Goal: Communication & Community: Answer question/provide support

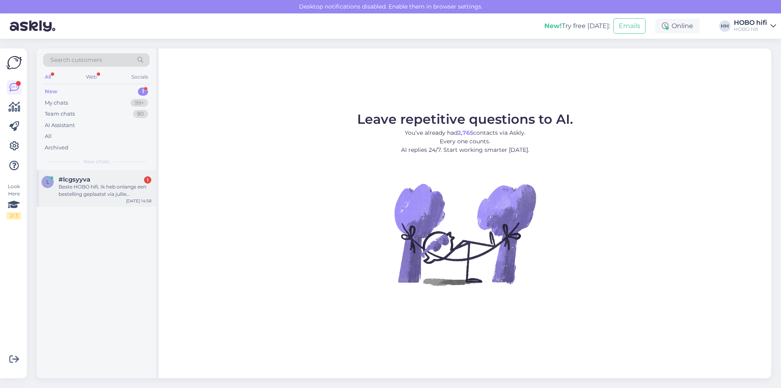
click at [100, 187] on div "Beste HOBO hifi, Ik heb onlangs een bestelling geplaatst via jullie webshop, ma…" at bounding box center [105, 190] width 93 height 15
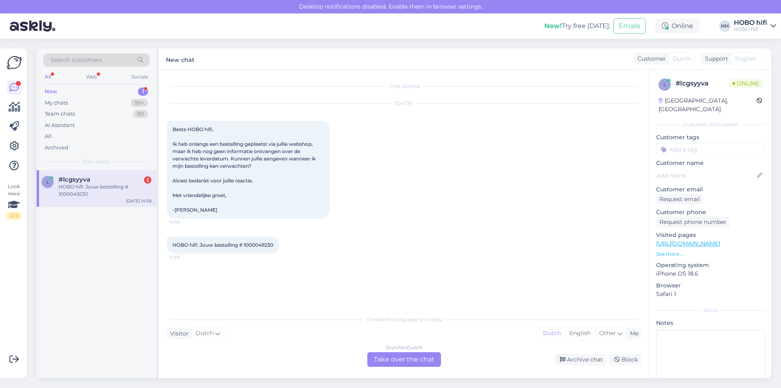
click at [427, 360] on div "Dutch to Dutch Take over the chat" at bounding box center [404, 359] width 74 height 15
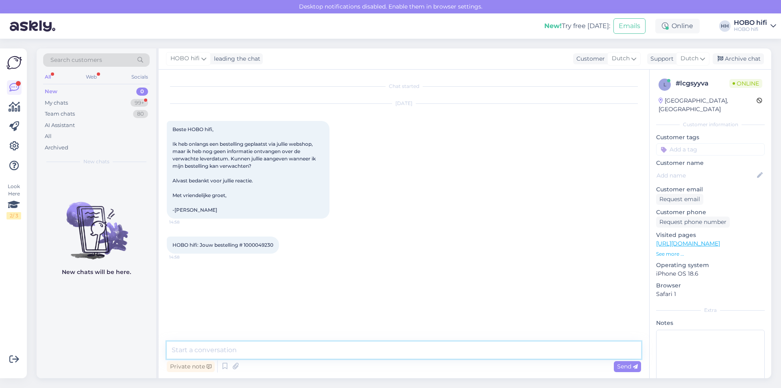
click at [242, 352] on textarea at bounding box center [404, 349] width 474 height 17
type textarea "Goedemiddag, ik ga even de status voor je nakijken"
click at [618, 363] on span "Send" at bounding box center [627, 365] width 21 height 7
drag, startPoint x: 277, startPoint y: 244, endPoint x: 243, endPoint y: 246, distance: 34.6
click at [243, 246] on div "HOBO hifi: Jouw bestelling # 1000049230 14:58" at bounding box center [223, 244] width 112 height 17
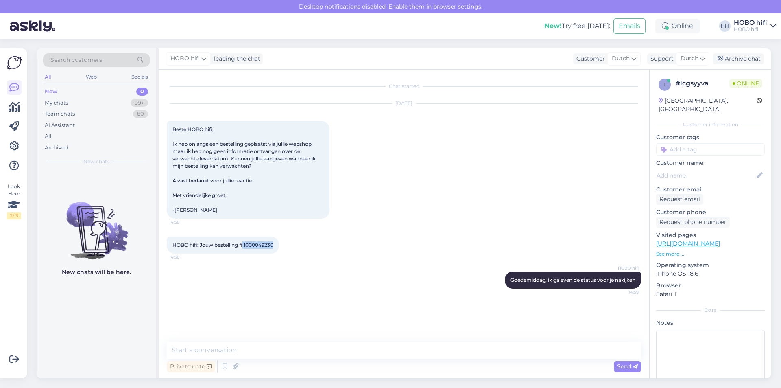
copy span "1000049230"
click at [243, 349] on textarea at bounding box center [404, 349] width 474 height 17
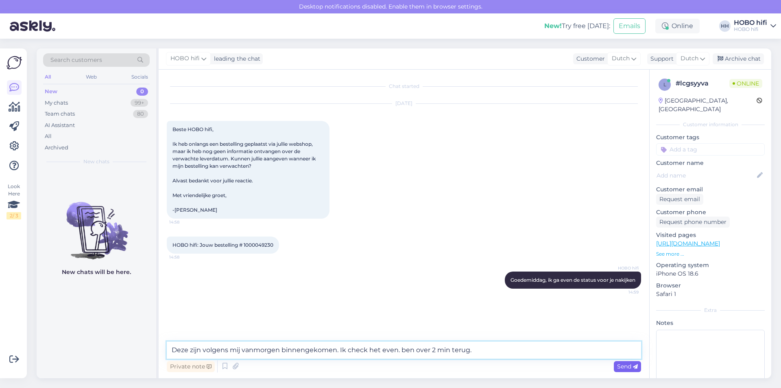
type textarea "Deze zijn volgens mij vanmorgen binnengekomen. Ik check het even. ben over 2 mi…"
click at [628, 365] on span "Send" at bounding box center [627, 365] width 21 height 7
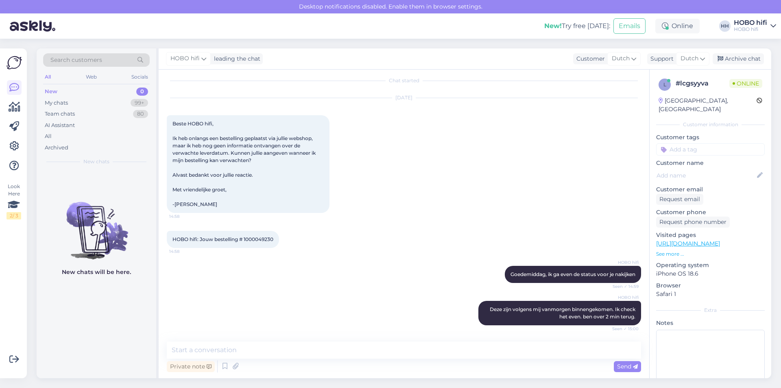
scroll to position [41, 0]
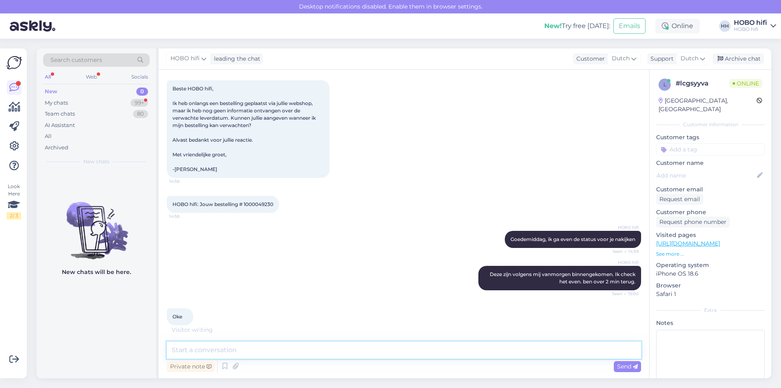
click at [214, 349] on textarea at bounding box center [404, 349] width 474 height 17
type textarea "Zijn binnengekomen en worden vandaag verstuurd."
click at [631, 367] on span "Send" at bounding box center [627, 365] width 21 height 7
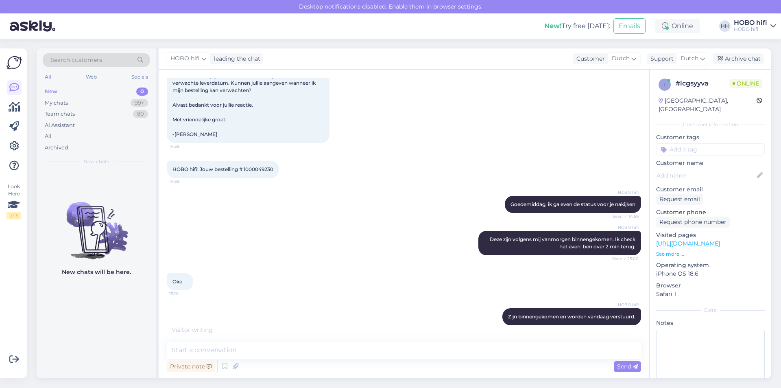
scroll to position [111, 0]
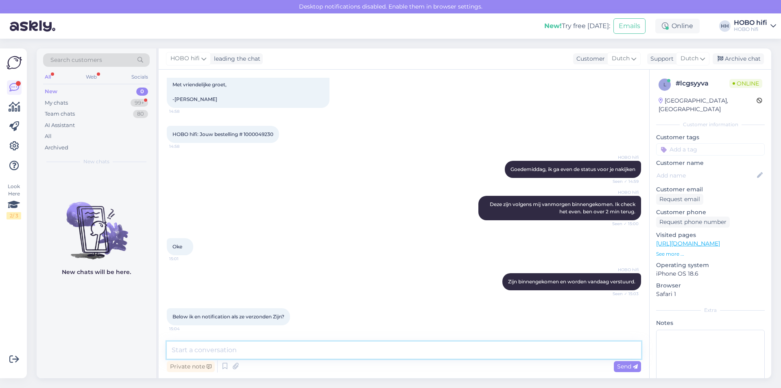
click at [248, 349] on textarea at bounding box center [404, 349] width 474 height 17
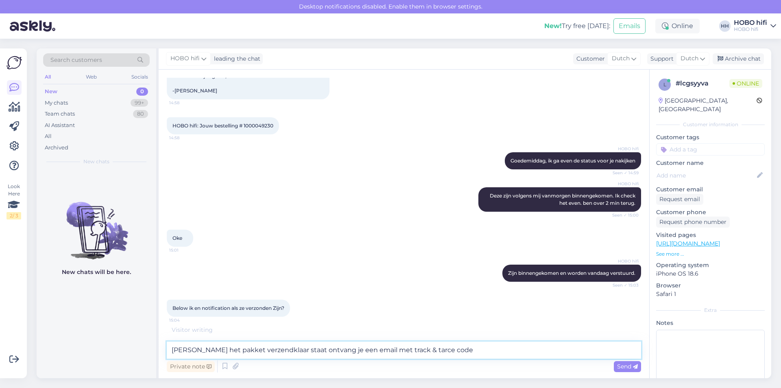
type textarea "[PERSON_NAME] het pakket verzendklaar staat ontvang je een email met track & ta…"
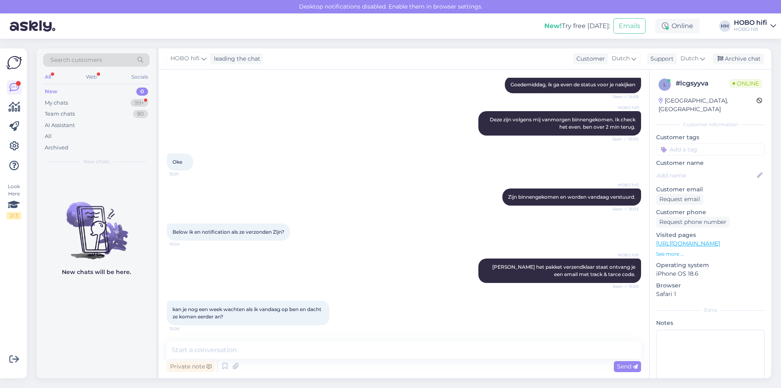
scroll to position [230, 0]
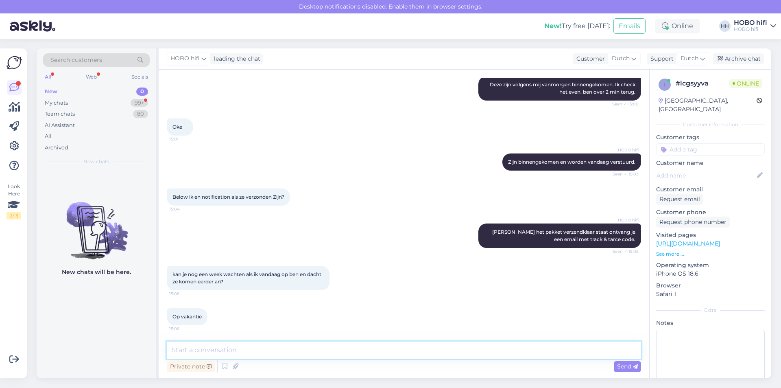
click at [233, 351] on textarea at bounding box center [404, 349] width 474 height 17
type textarea "Geen probleem. We kunnen volgende week vrijdag verzenden."
click at [624, 367] on span "Send" at bounding box center [627, 365] width 21 height 7
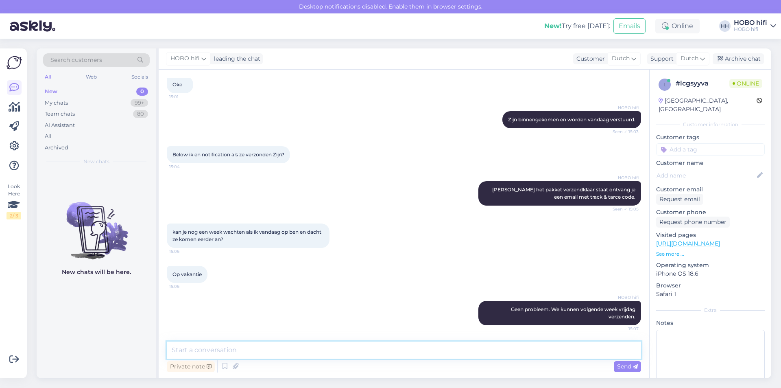
click at [271, 347] on textarea at bounding box center [404, 349] width 474 height 17
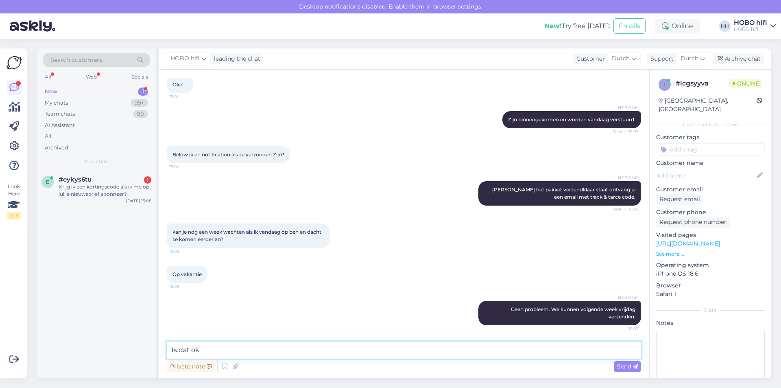
type textarea "Is dat ok?"
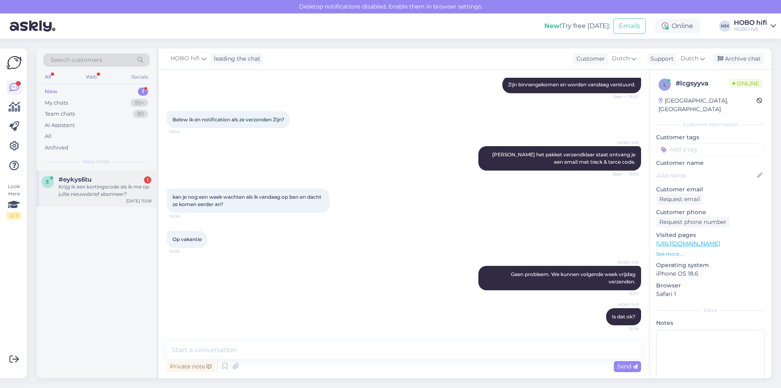
click at [88, 188] on div "Krijg ik een kortingscode als ik me op jullie nieuwsbrief abonneer?" at bounding box center [105, 190] width 93 height 15
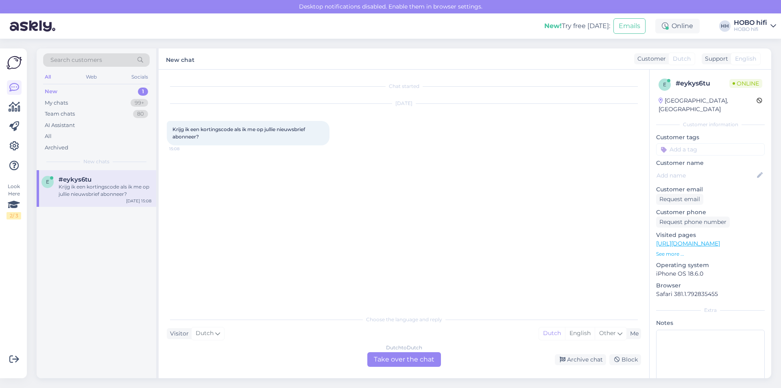
scroll to position [0, 0]
click at [378, 358] on div "Dutch to Dutch Take over the chat" at bounding box center [404, 359] width 74 height 15
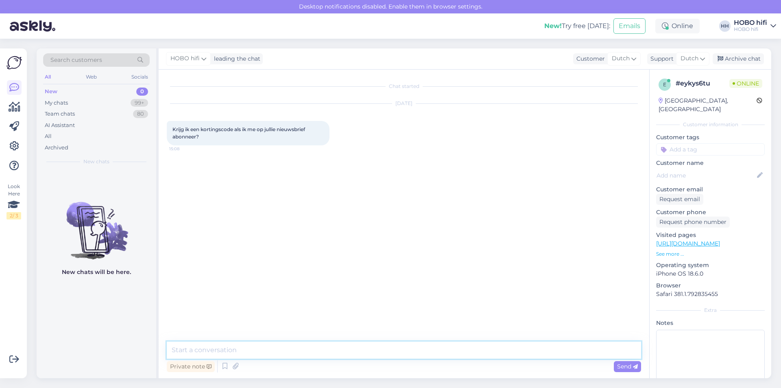
click at [276, 349] on textarea at bounding box center [404, 349] width 474 height 17
type textarea "W"
type textarea "[PERSON_NAME] wij zijn momenteel telefonisch in gesprek. Mijn collega helpt je …"
click at [631, 364] on span "Send" at bounding box center [627, 365] width 21 height 7
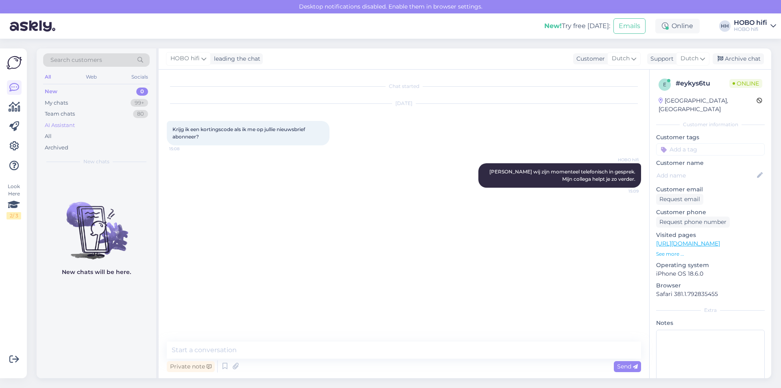
click at [63, 123] on div "AI Assistant" at bounding box center [60, 125] width 30 height 8
click at [55, 92] on div "New" at bounding box center [51, 91] width 12 height 8
click at [57, 105] on div "My chats" at bounding box center [56, 103] width 23 height 8
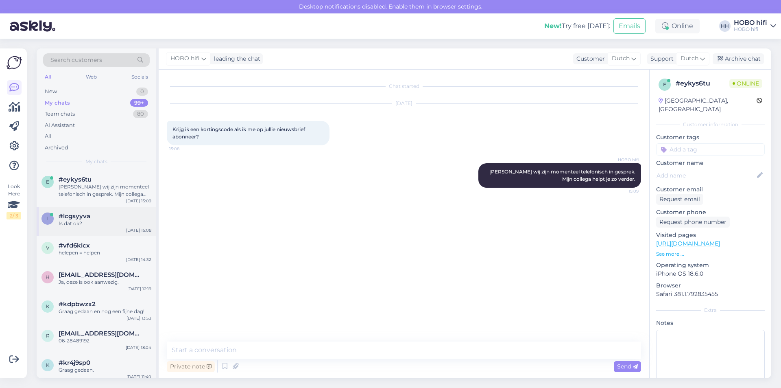
click at [71, 212] on div "l #lcgsyyva Is dat ok? [DATE] 15:08" at bounding box center [97, 221] width 120 height 29
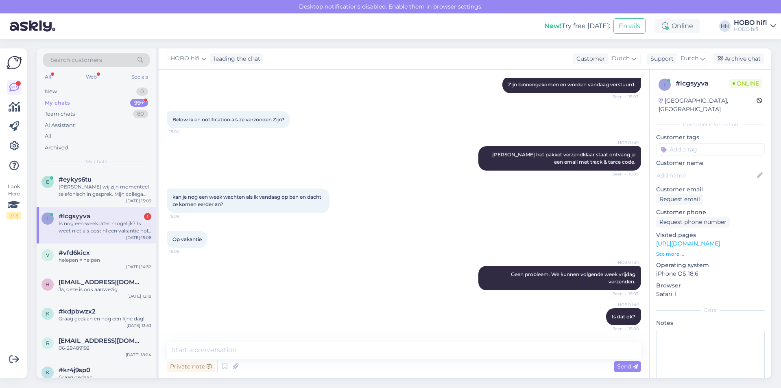
scroll to position [350, 0]
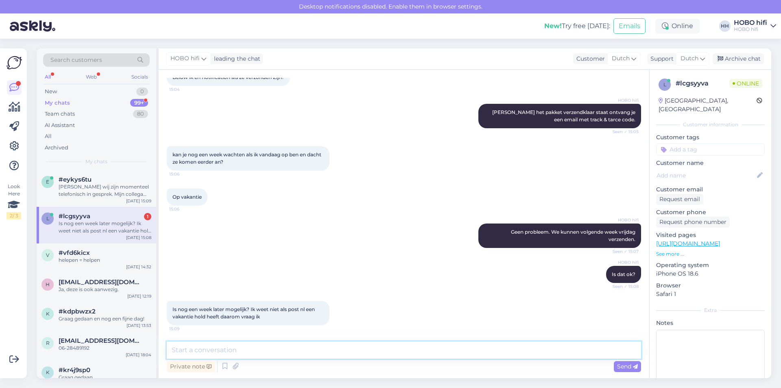
click at [214, 352] on textarea at bounding box center [404, 349] width 474 height 17
click at [235, 350] on textarea "Dat is dan vrijdag" at bounding box center [404, 349] width 474 height 17
type textarea "Dat zou dan [DATE] zijn als het goed is."
click at [628, 366] on span "Send" at bounding box center [627, 365] width 21 height 7
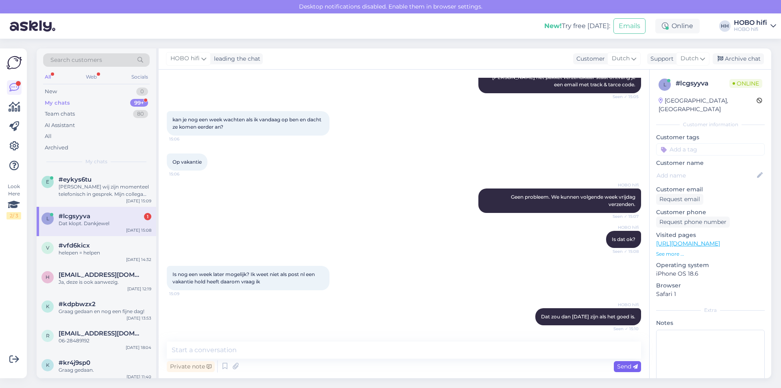
scroll to position [420, 0]
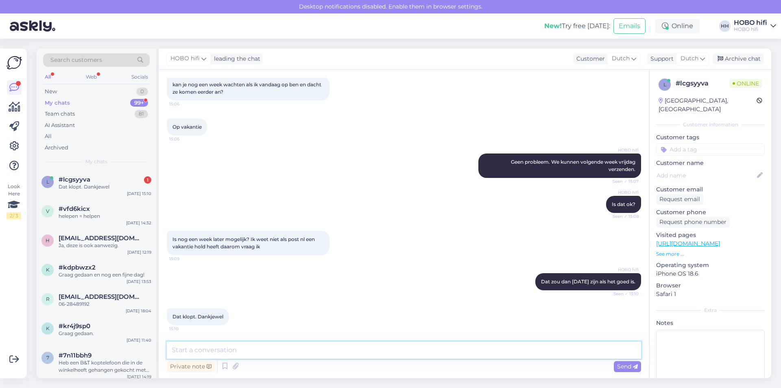
click at [214, 351] on textarea at bounding box center [404, 349] width 474 height 17
type textarea "Prima, dan maak ik alvast wel de magazijnbon/faktuur aan. We zullen je bestelli…"
click at [628, 364] on span "Send" at bounding box center [627, 365] width 21 height 7
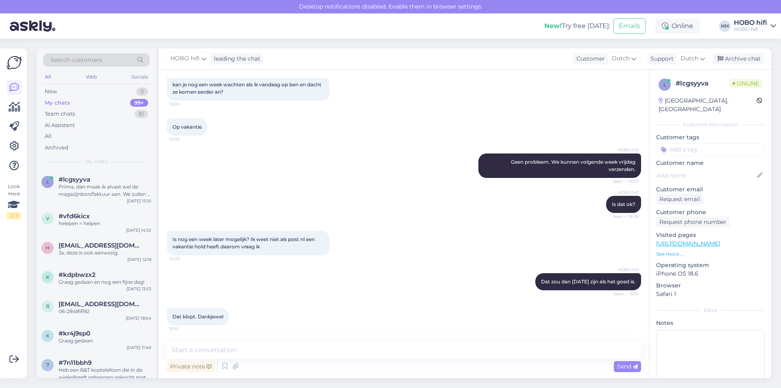
scroll to position [462, 0]
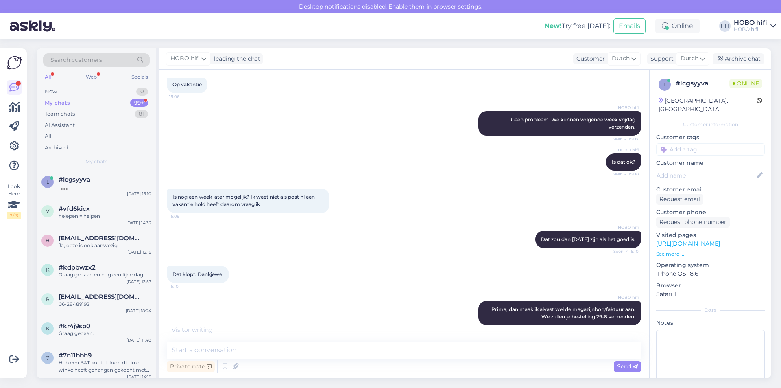
click at [62, 103] on div "My chats" at bounding box center [57, 103] width 25 height 8
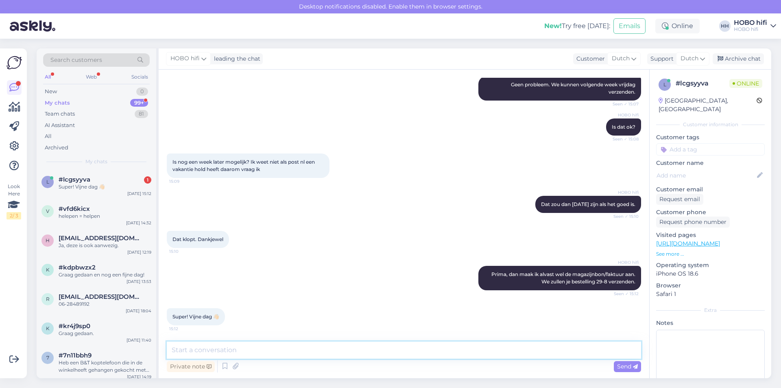
click at [237, 354] on textarea at bounding box center [404, 349] width 474 height 17
type textarea "Graag gedaan. Jij ook een fijne dag!"
click at [626, 368] on span "Send" at bounding box center [627, 365] width 21 height 7
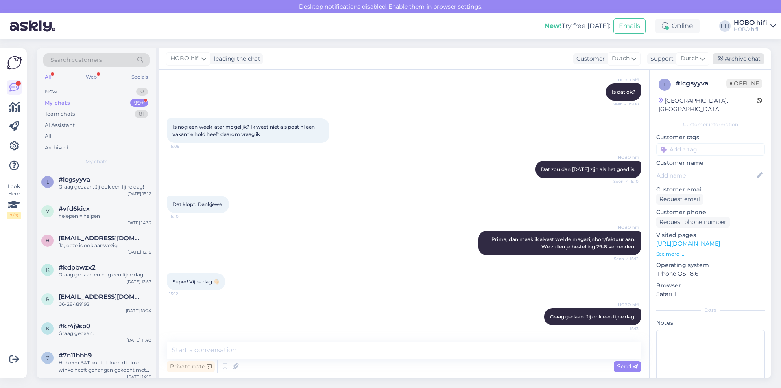
click at [741, 59] on div "Archive chat" at bounding box center [738, 58] width 51 height 11
